Goal: Navigation & Orientation: Find specific page/section

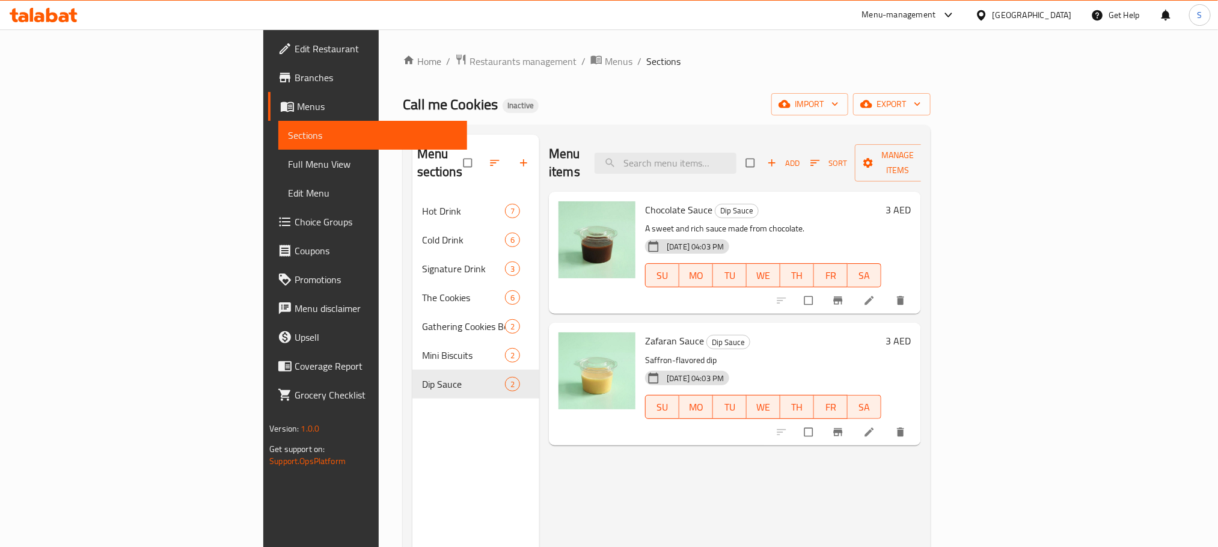
click at [1027, 2] on div "[GEOGRAPHIC_DATA]" at bounding box center [1024, 15] width 116 height 29
click at [1039, 10] on div "[GEOGRAPHIC_DATA]" at bounding box center [1032, 14] width 79 height 13
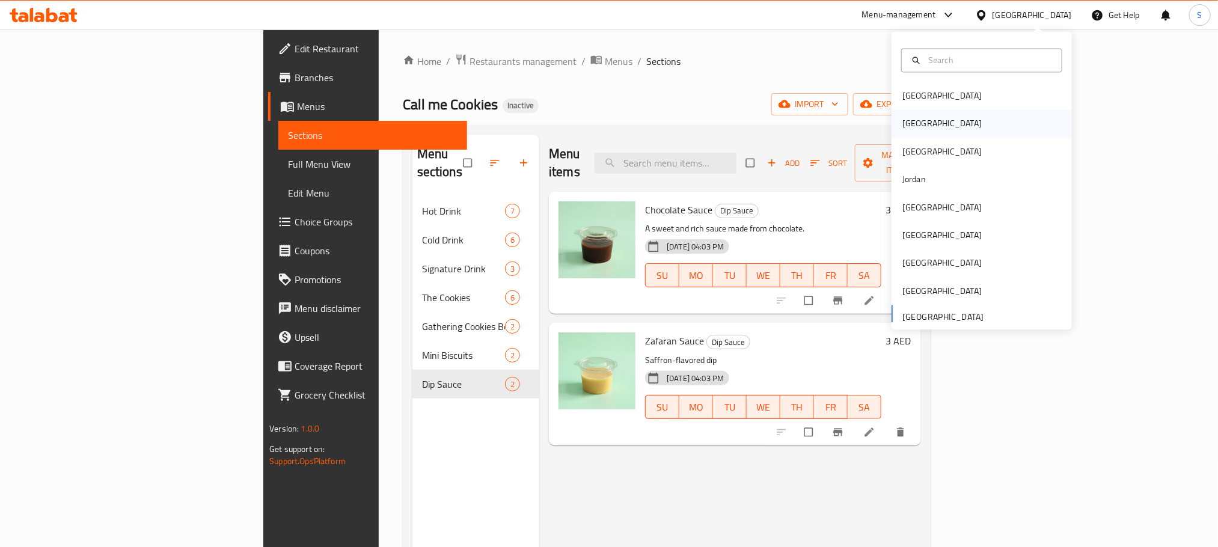
click at [922, 124] on div "Egypt" at bounding box center [982, 124] width 180 height 28
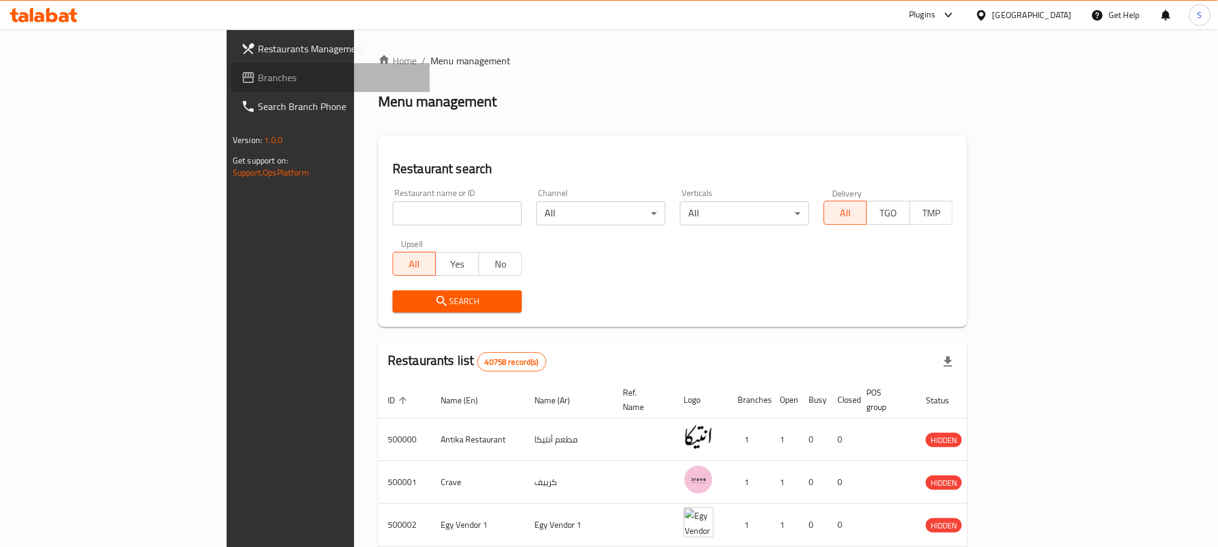
click at [258, 73] on span "Branches" at bounding box center [339, 77] width 162 height 14
